Goal: Task Accomplishment & Management: Use online tool/utility

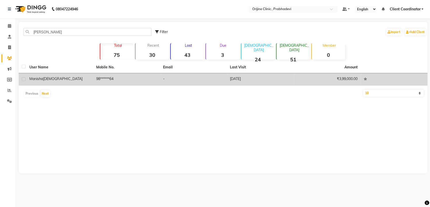
type input "[PERSON_NAME]"
click at [84, 80] on div "[PERSON_NAME]" at bounding box center [59, 78] width 61 height 5
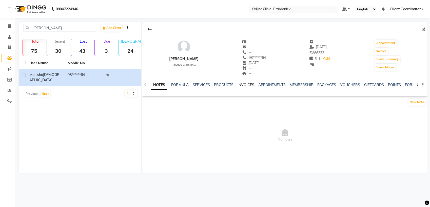
click at [247, 85] on link "INVOICES" at bounding box center [245, 85] width 17 height 5
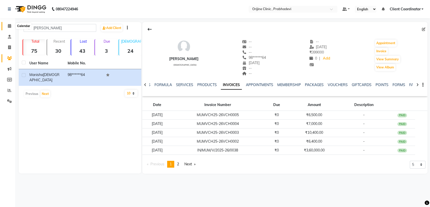
click at [10, 28] on icon at bounding box center [9, 26] width 3 height 4
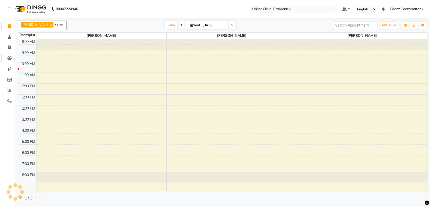
click at [11, 55] on link "Clients" at bounding box center [8, 58] width 12 height 8
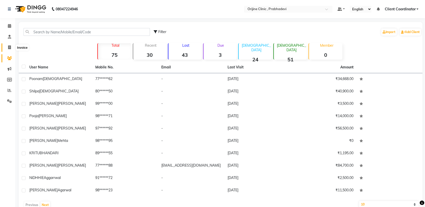
click at [10, 49] on icon at bounding box center [9, 48] width 3 height 4
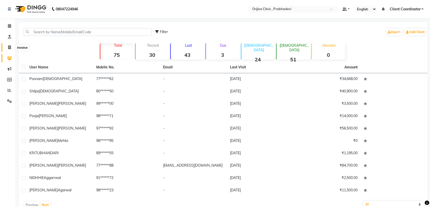
select select "service"
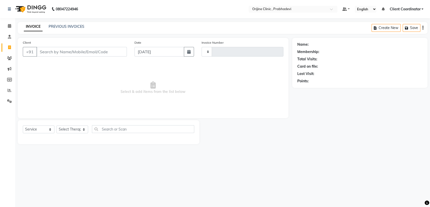
type input "0006"
select select "8675"
click at [11, 26] on icon at bounding box center [9, 26] width 3 height 4
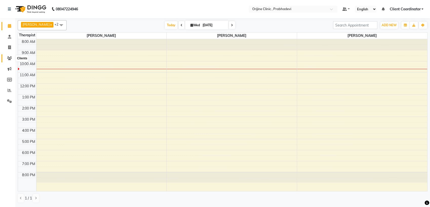
click at [10, 58] on icon at bounding box center [9, 58] width 5 height 4
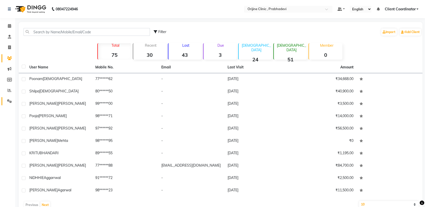
click at [10, 98] on link "Settings" at bounding box center [8, 101] width 12 height 8
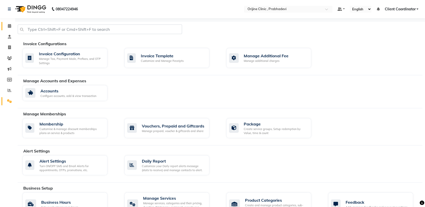
click at [11, 25] on span at bounding box center [9, 26] width 9 height 6
